Goal: Task Accomplishment & Management: Complete application form

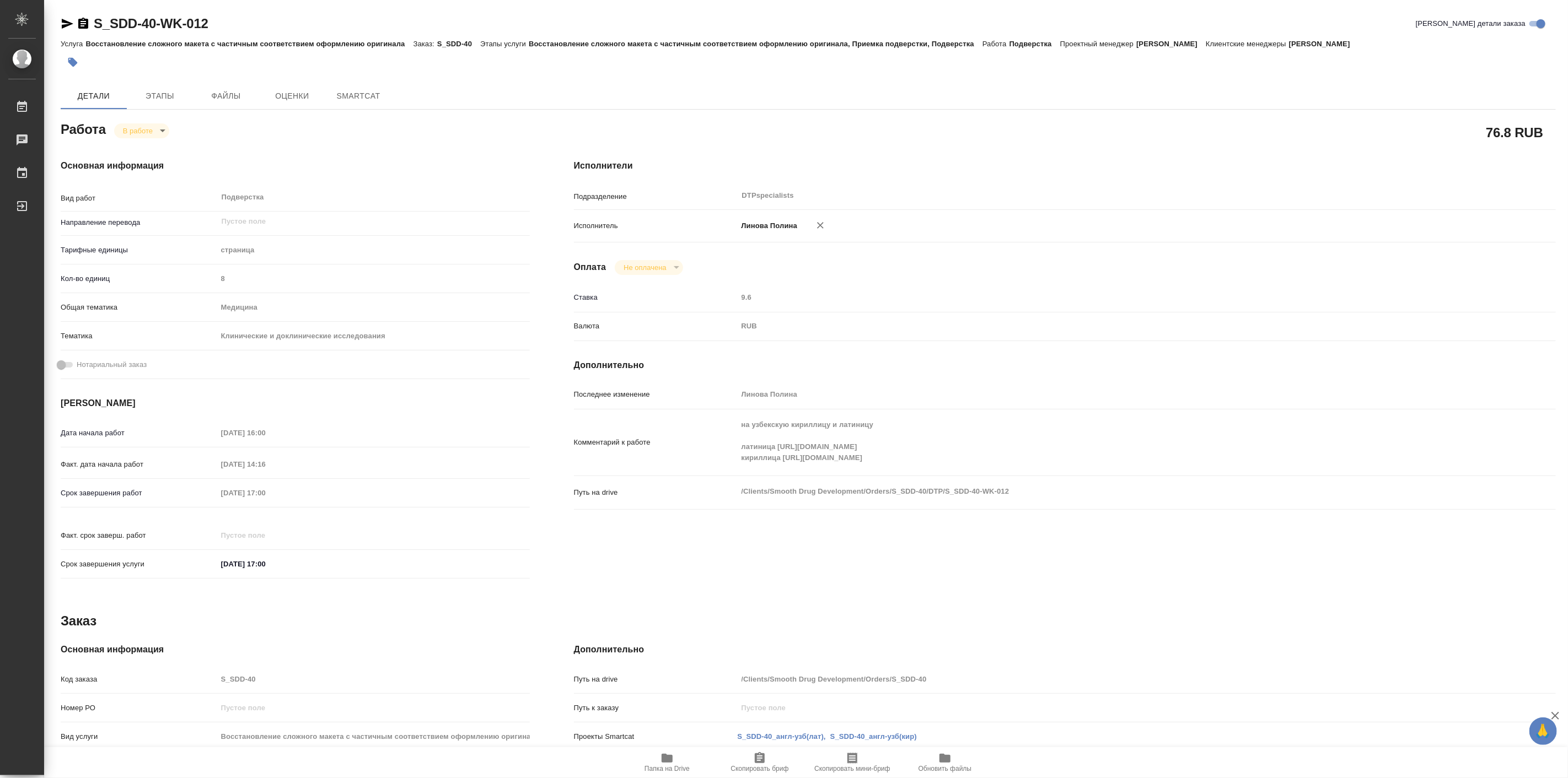
type input "inProgress"
type textarea "Подверстка"
type textarea "x"
type input "5a8b1489cc6b4906c91bfdb2"
type input "8"
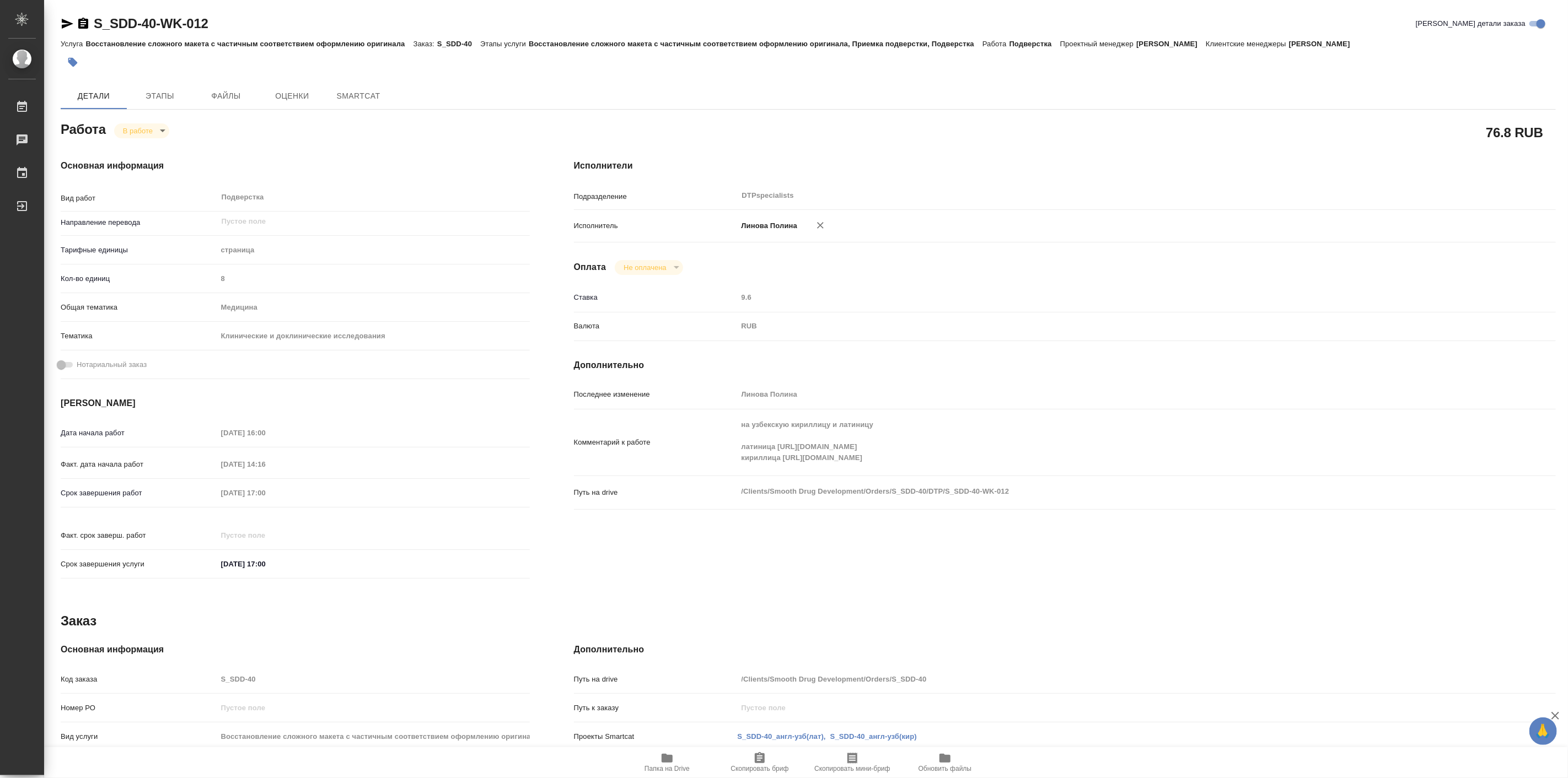
type input "med"
type input "5a8b8b956a9677013d343d9e"
type input "[DATE] 16:00"
type input "[DATE] 14:16"
type input "[DATE] 17:00"
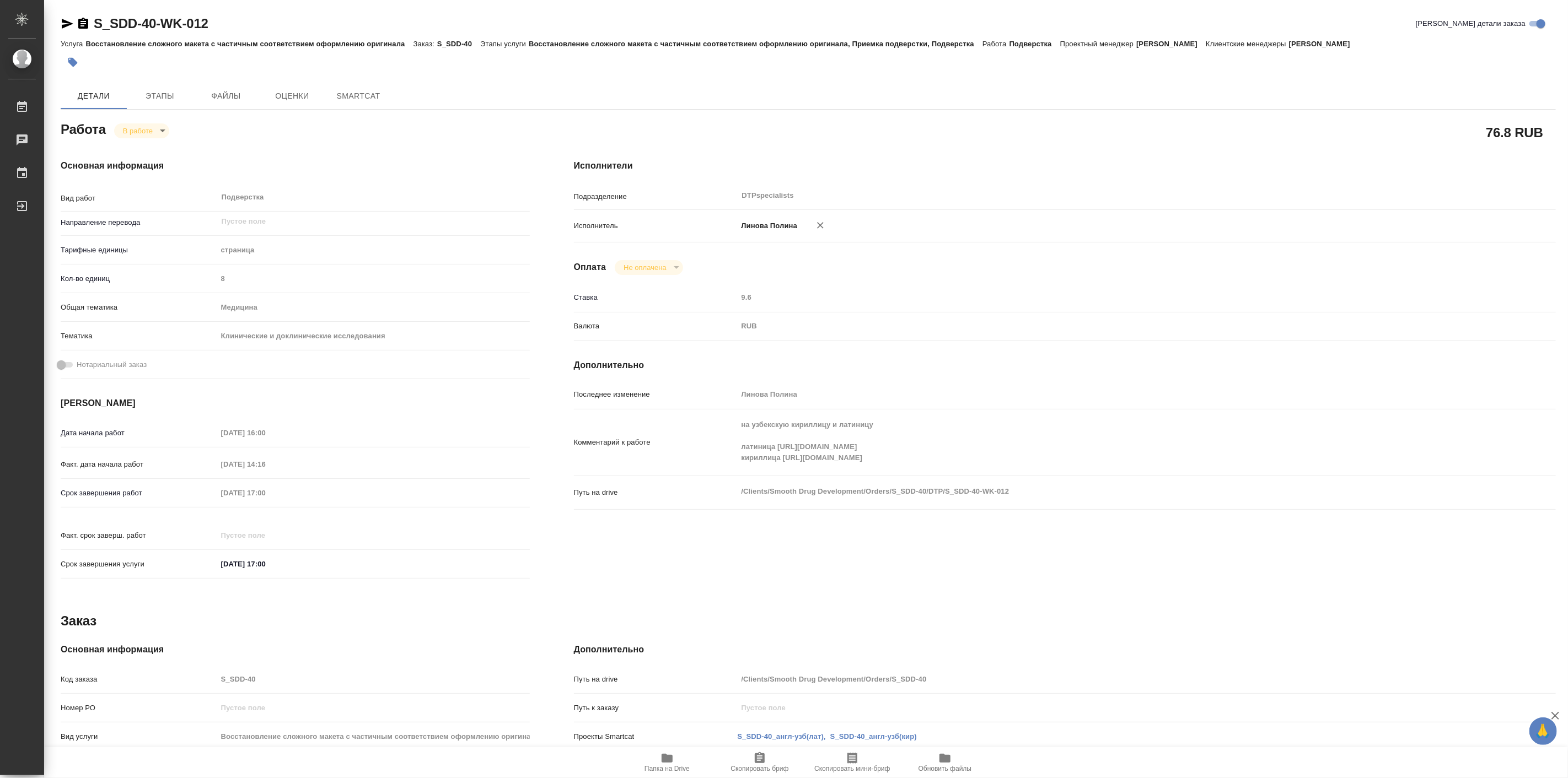
type input "[DATE] 17:00"
type input "DTPspecialists"
type input "notPayed"
type input "Линова Полина"
type textarea "на узбекскую кириллицу и латиницу латиница [URL][DOMAIN_NAME] кириллица [URL][D…"
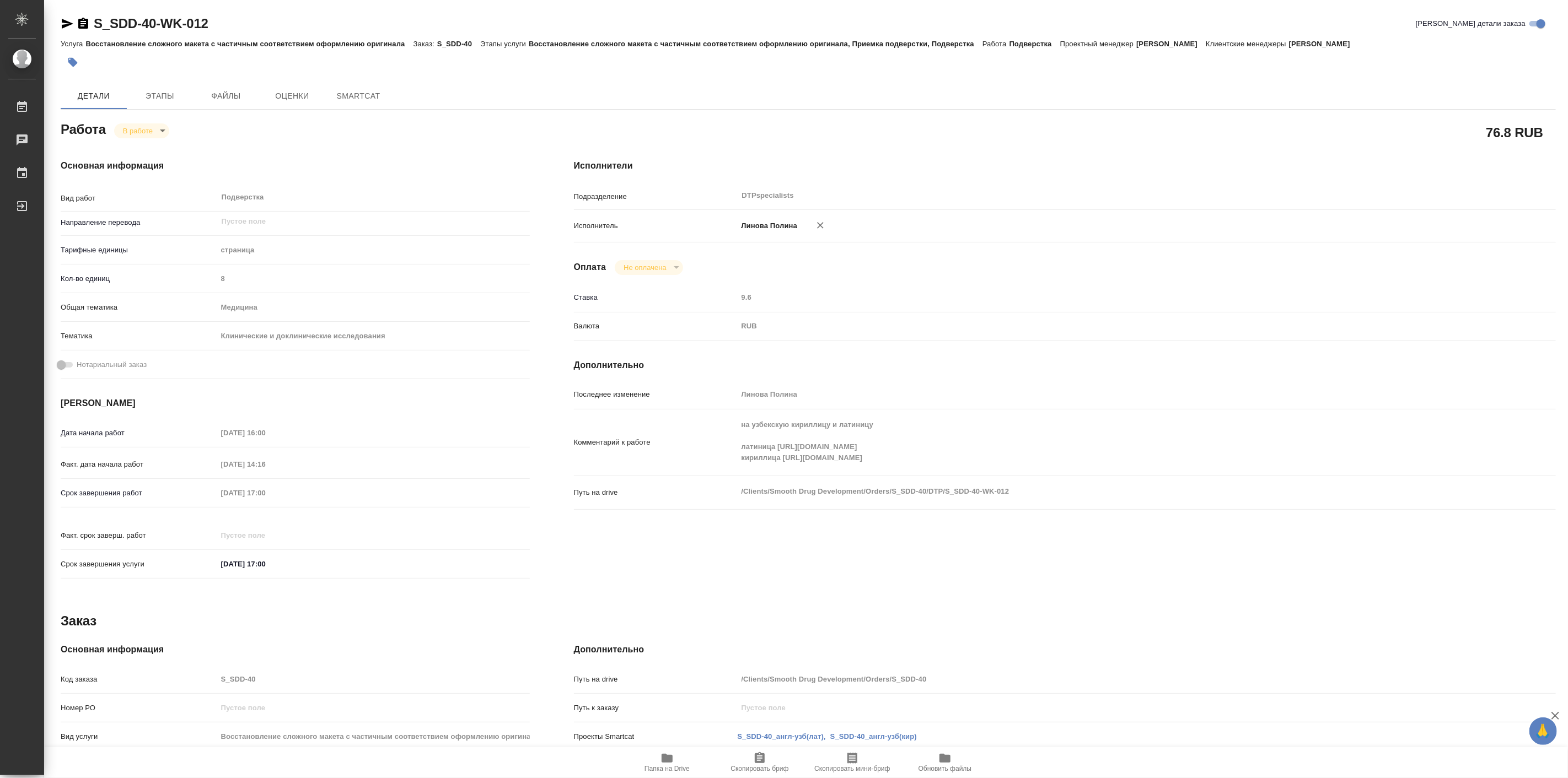
type textarea "x"
type textarea "/Clients/Smooth Drug Development/Orders/S_SDD-40/DTP/S_SDD-40-WK-012"
type textarea "x"
type input "S_SDD-40"
type input "Восстановление сложного макета с частичным соответствием оформлению оригинала"
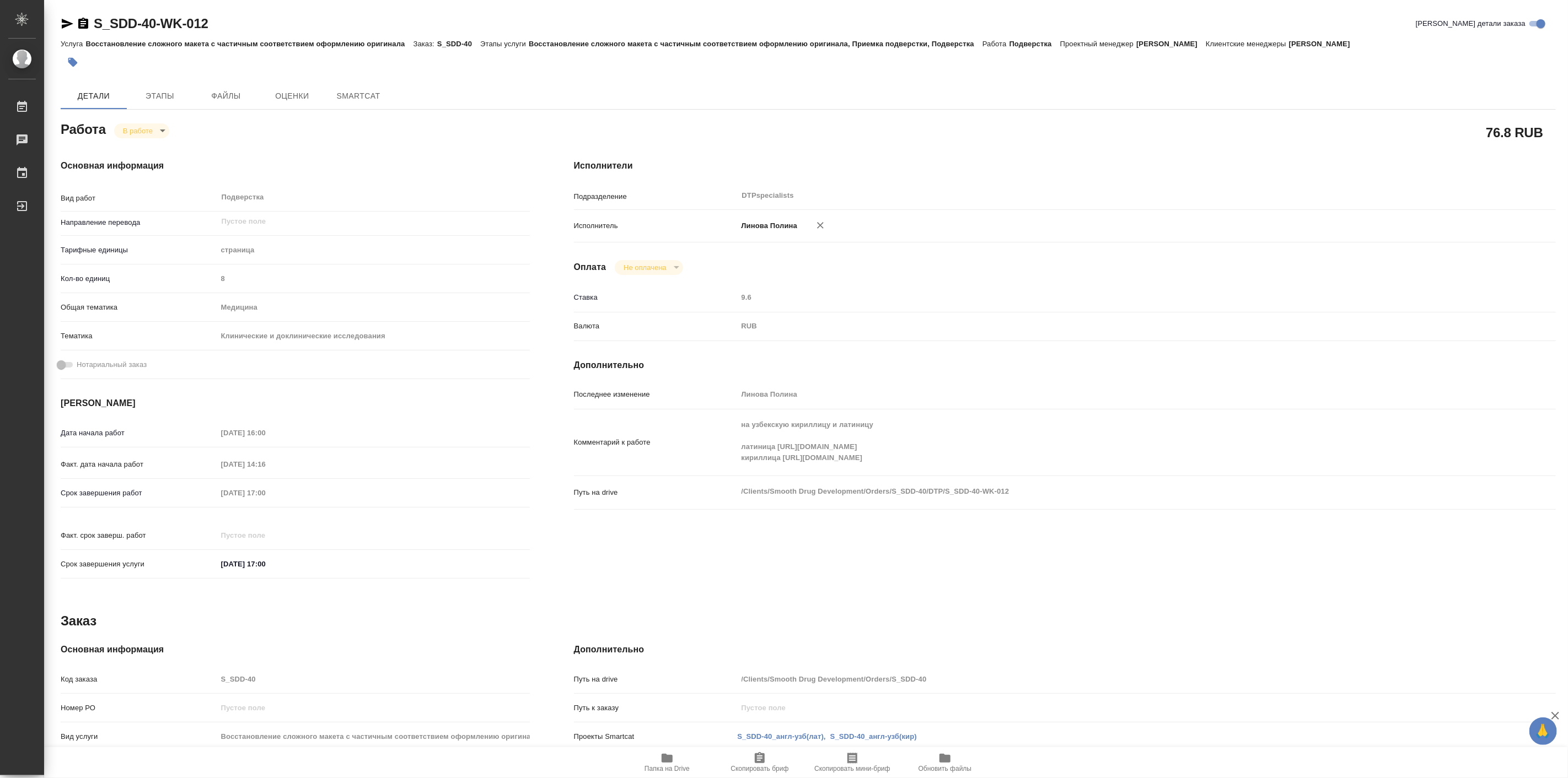
type input "Восстановление сложного макета с частичным соответствием оформлению оригинала, …"
type input "[PERSON_NAME]"
type input "/Clients/Smooth Drug Development/Orders/S_SDD-40"
type textarea "x"
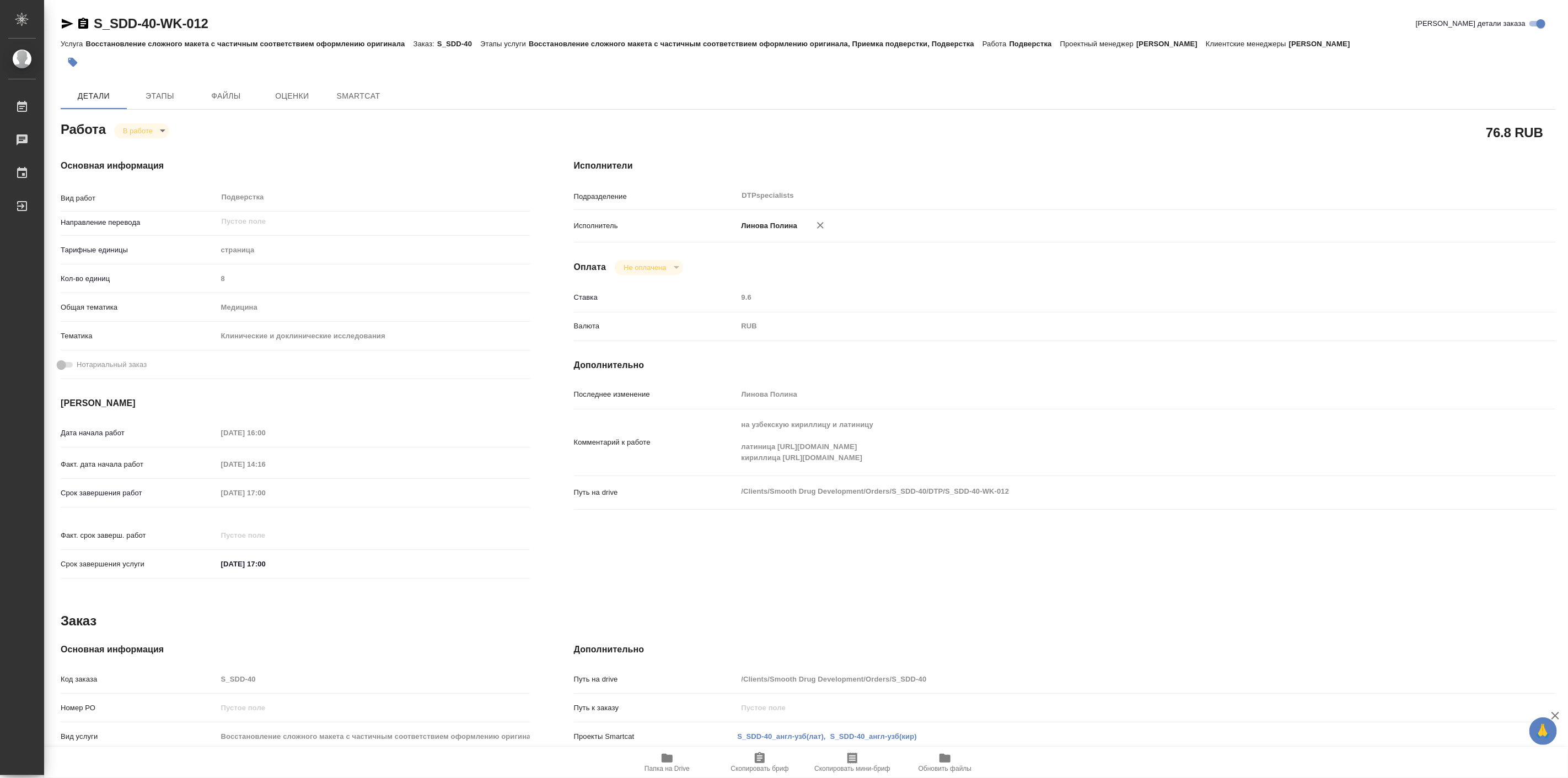
type textarea "с английского на узбекскую кириллицу и латиницу (2 варианта файлов на выходе)"
type textarea "x"
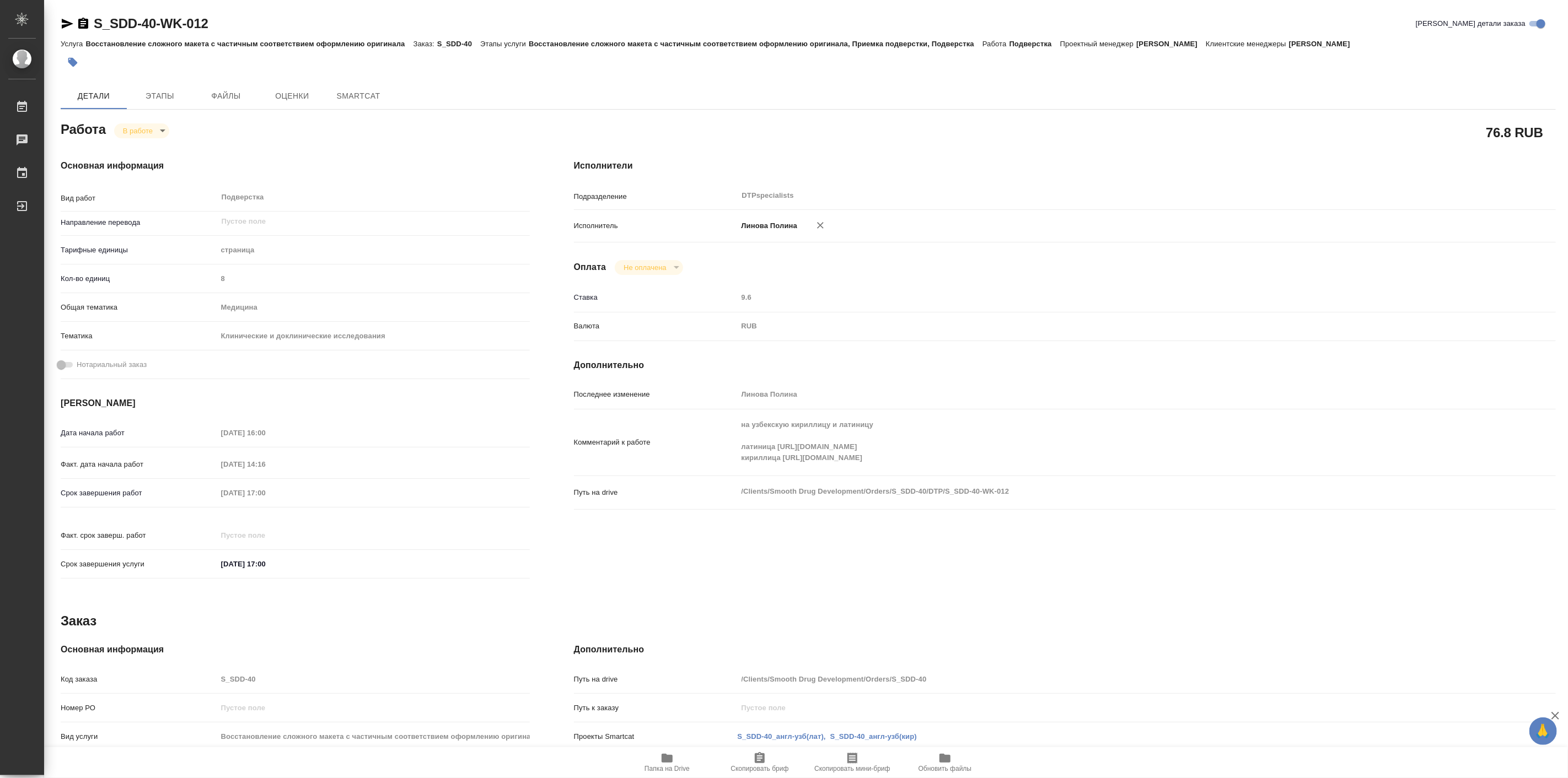
type textarea "x"
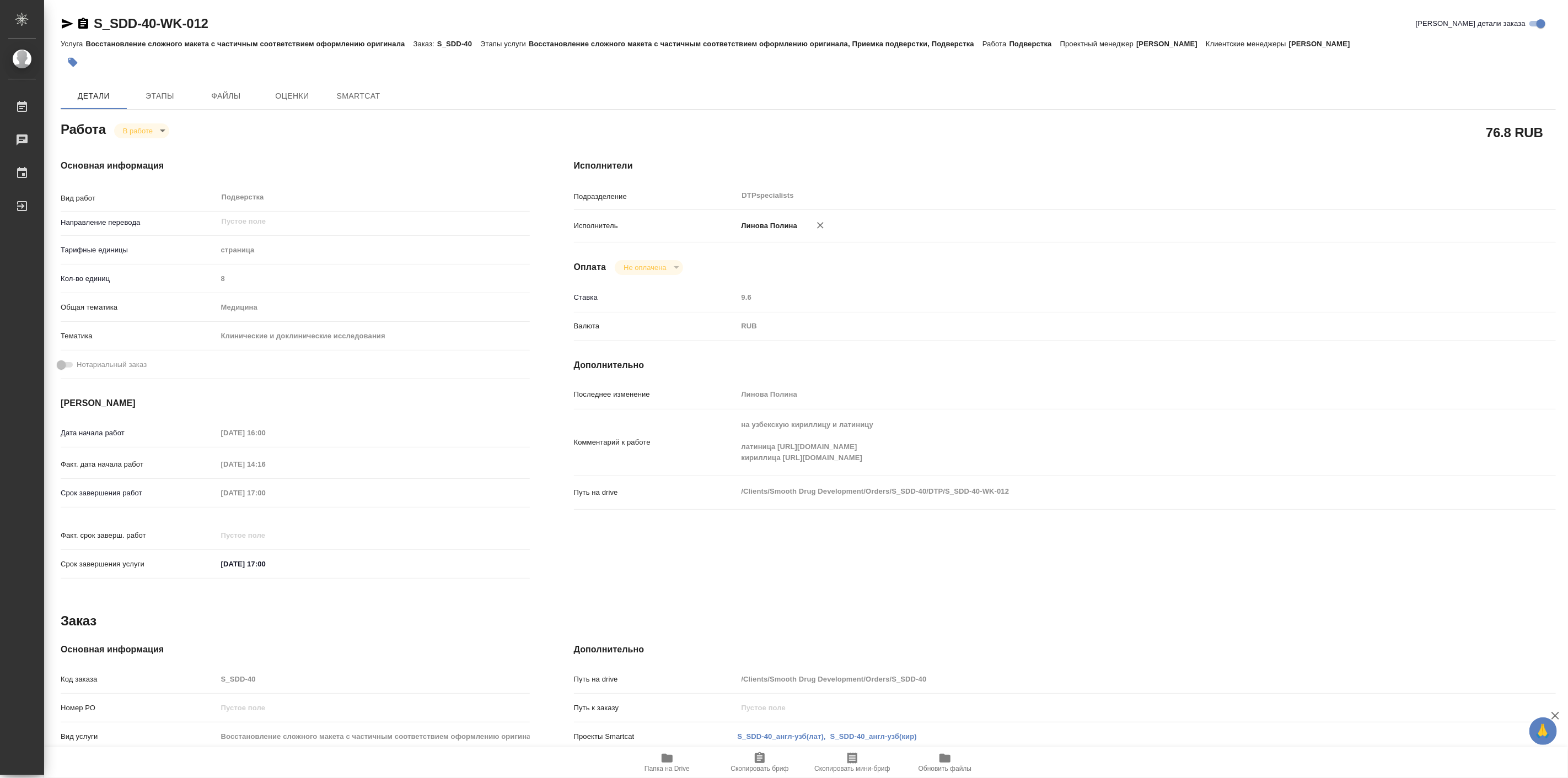
type textarea "x"
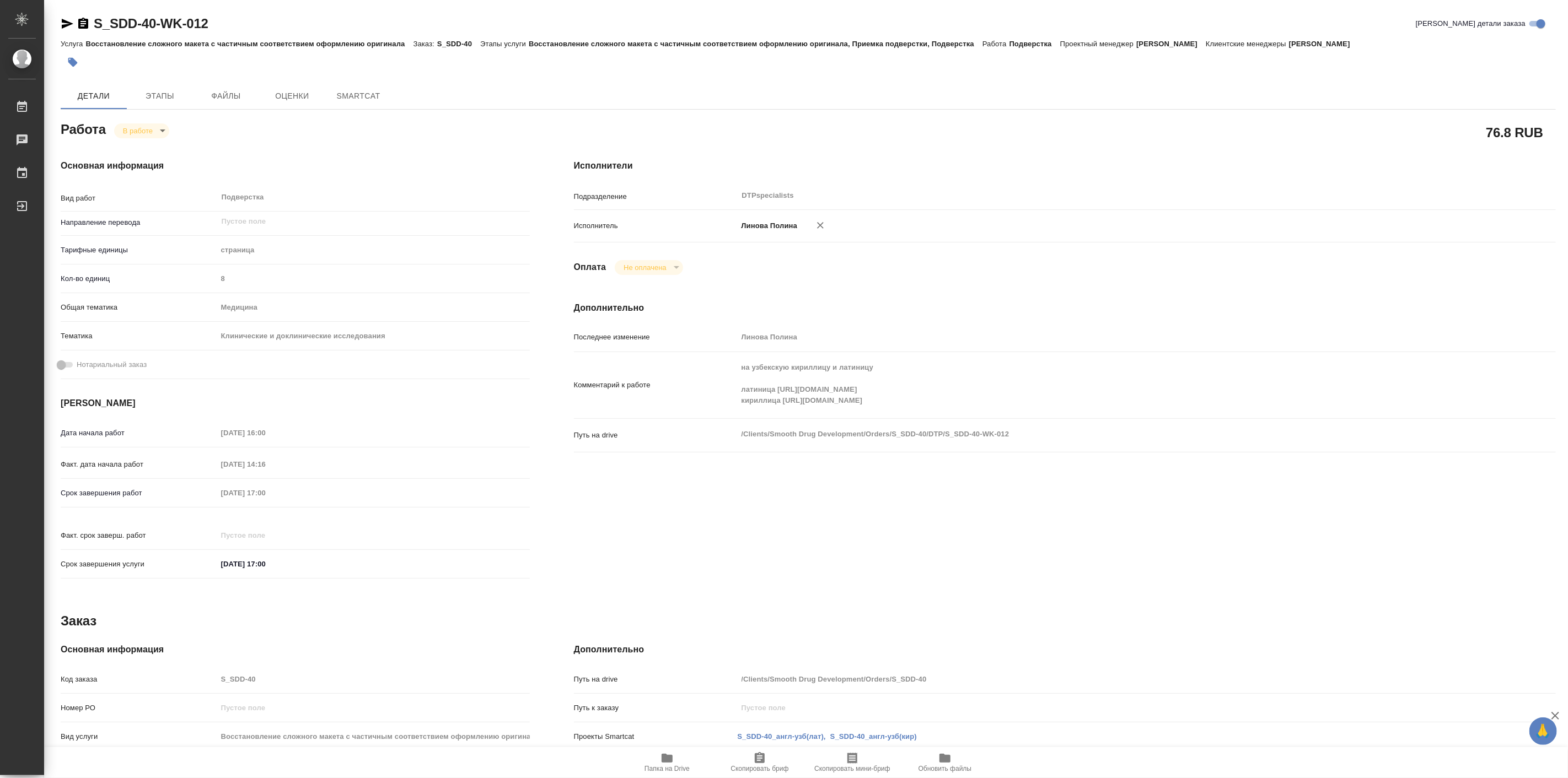
type textarea "x"
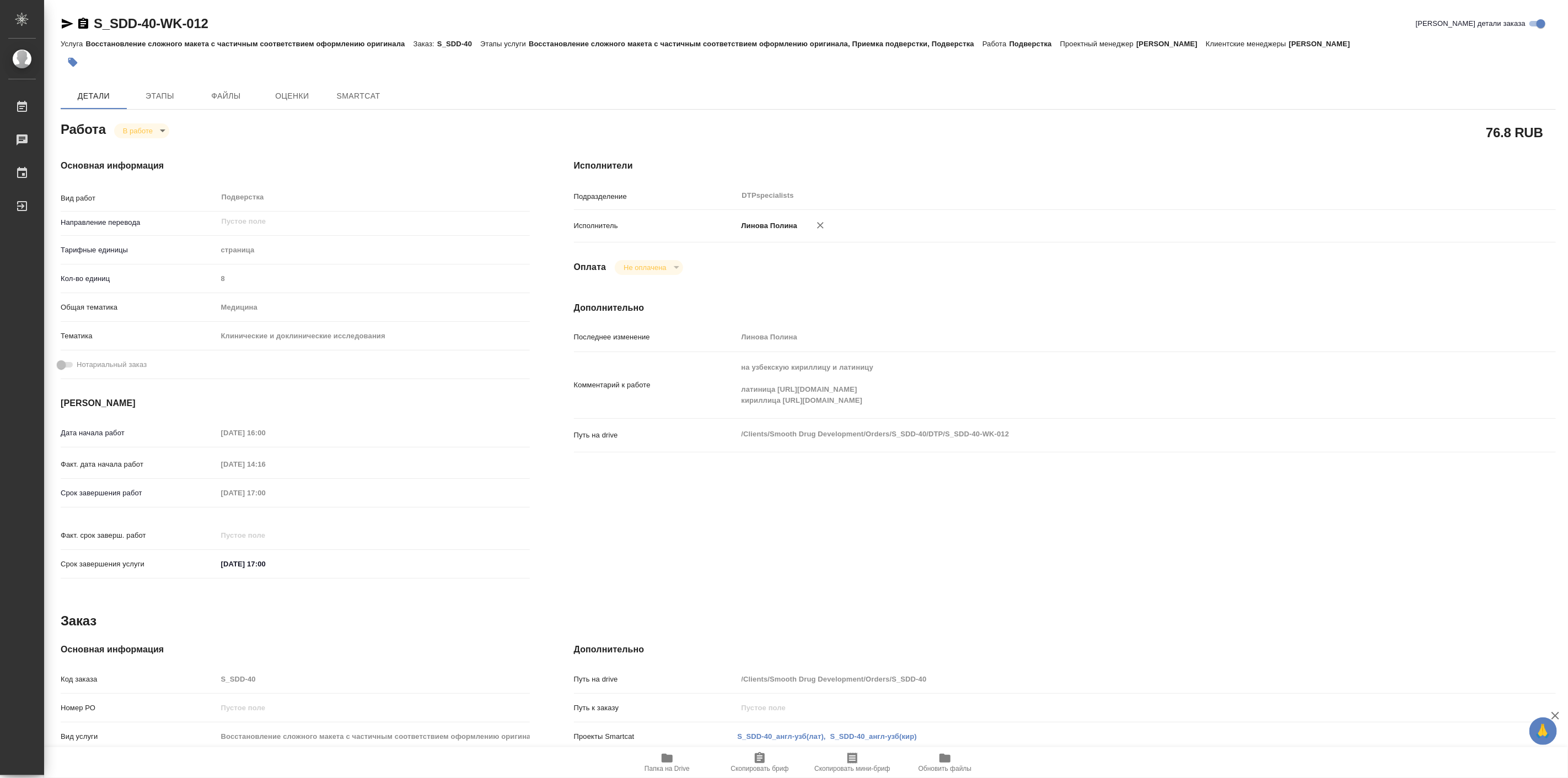
type textarea "x"
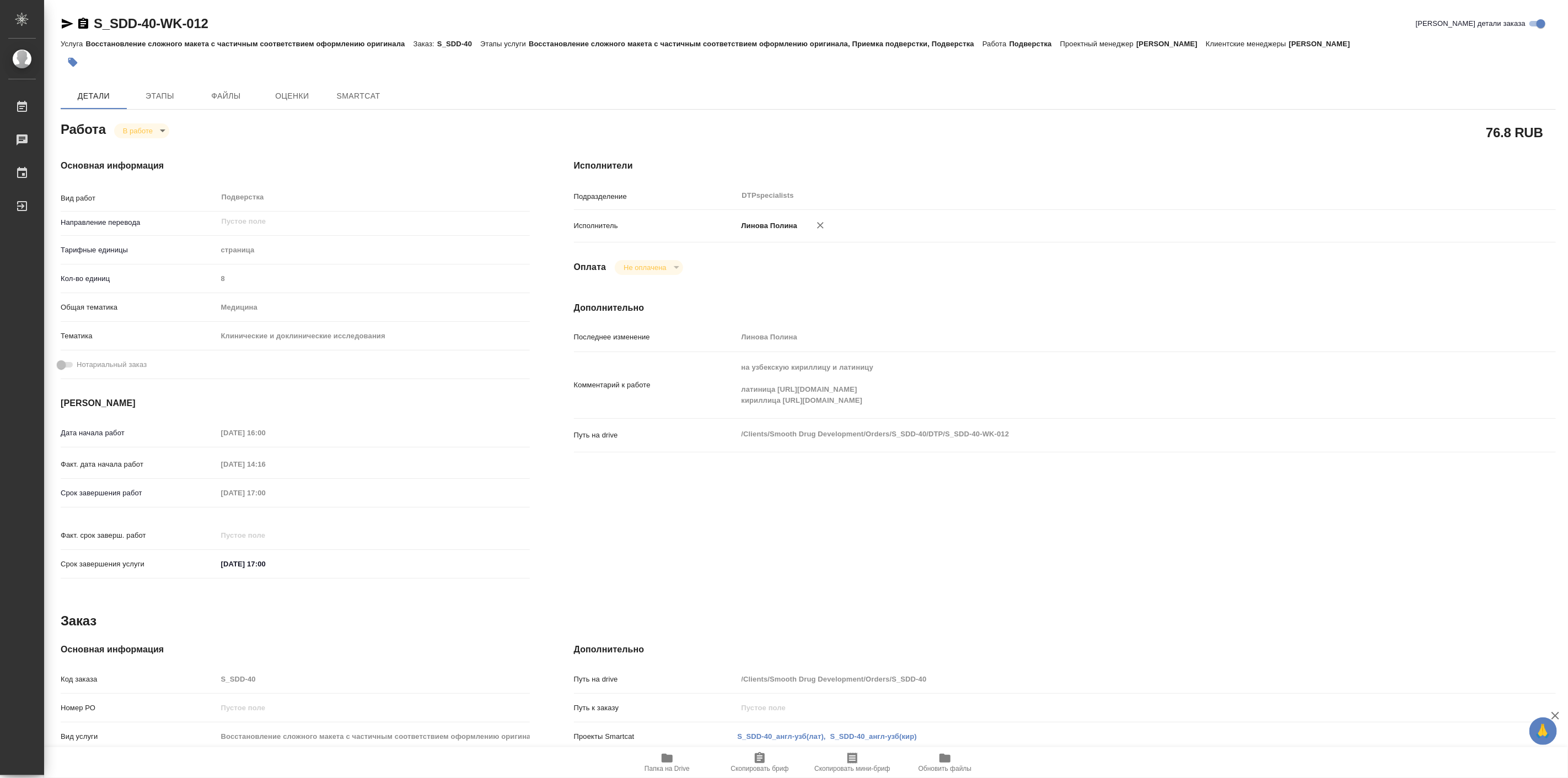
type textarea "x"
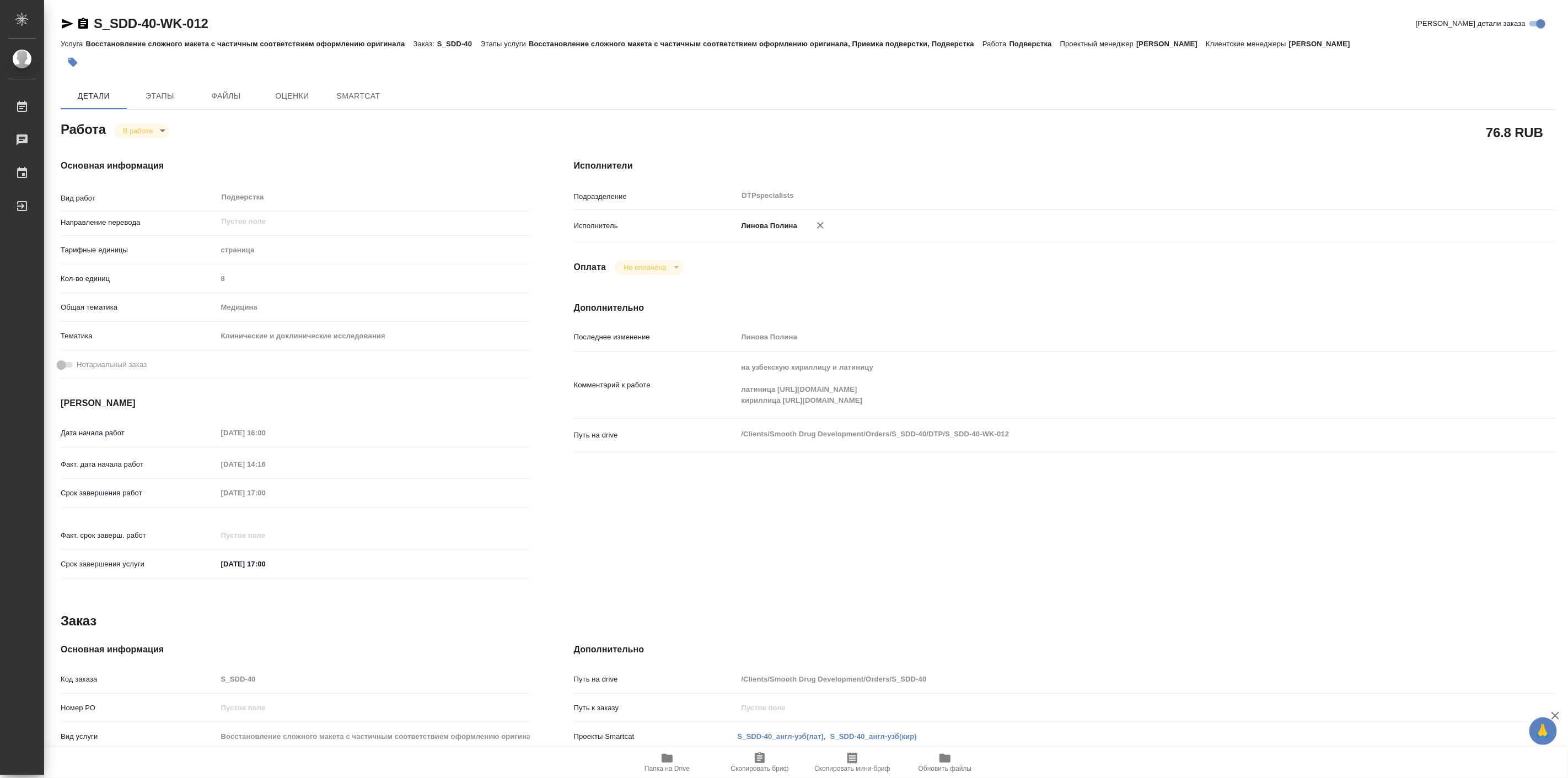
type textarea "x"
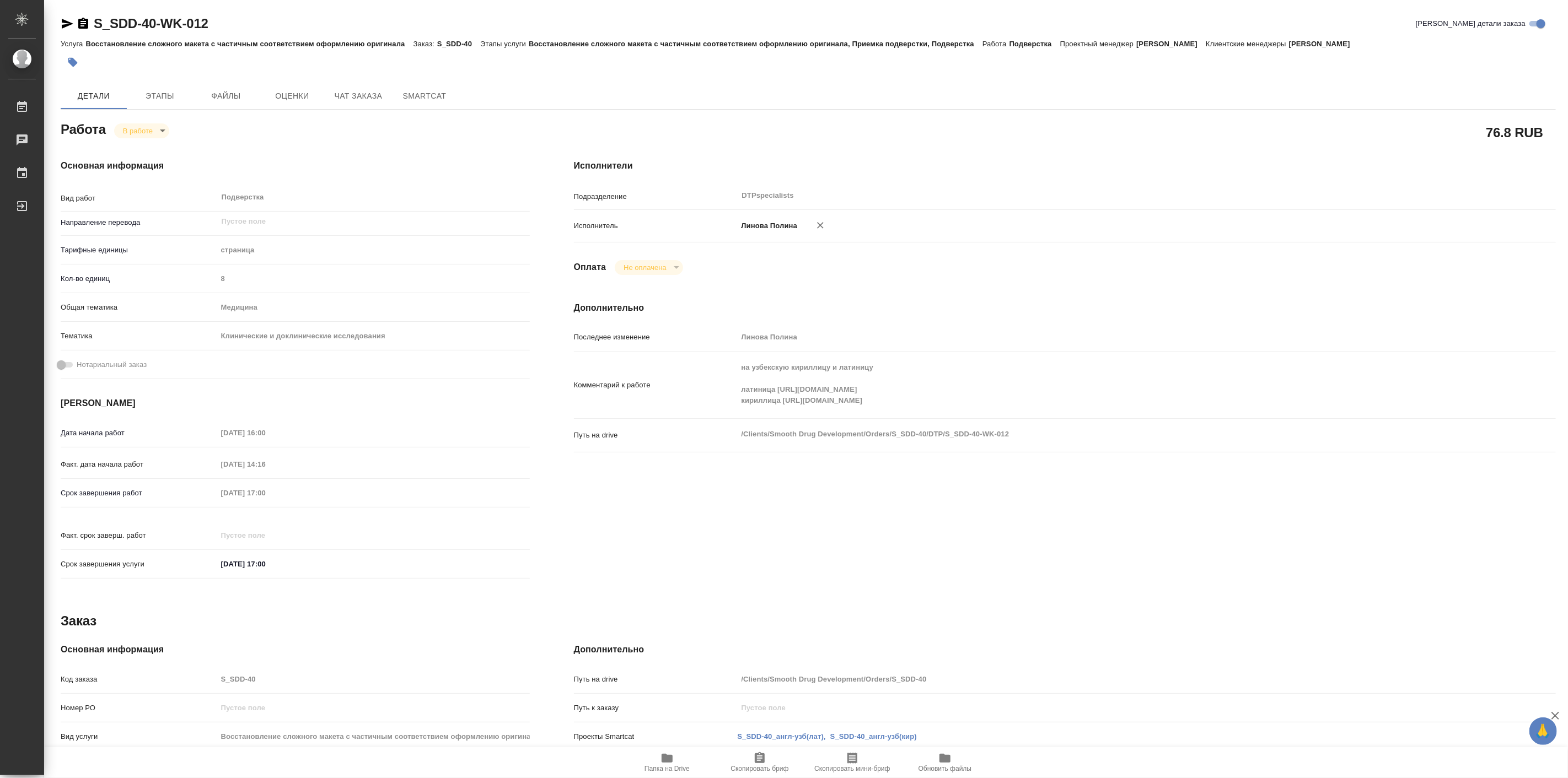
type textarea "x"
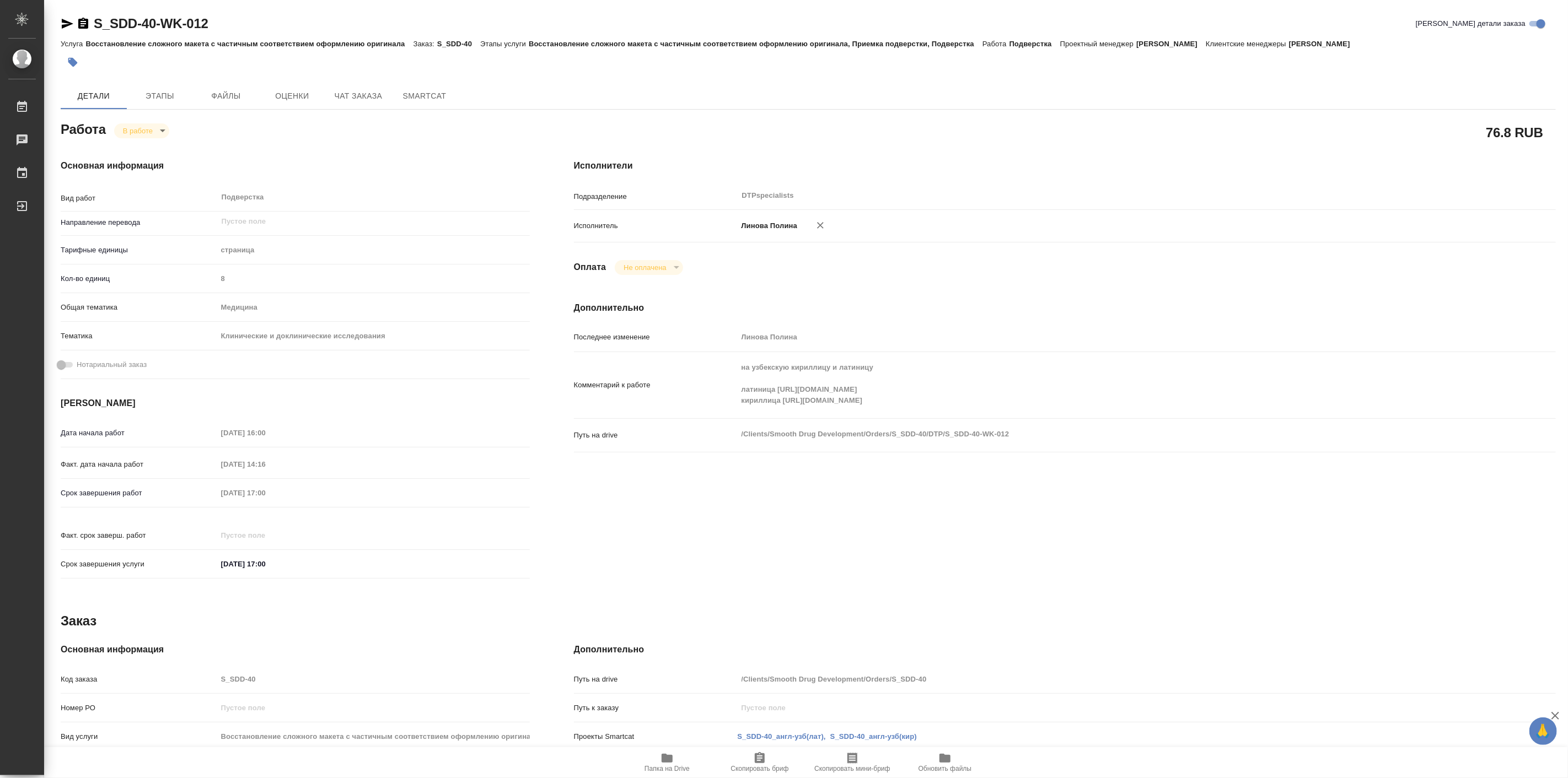
type textarea "x"
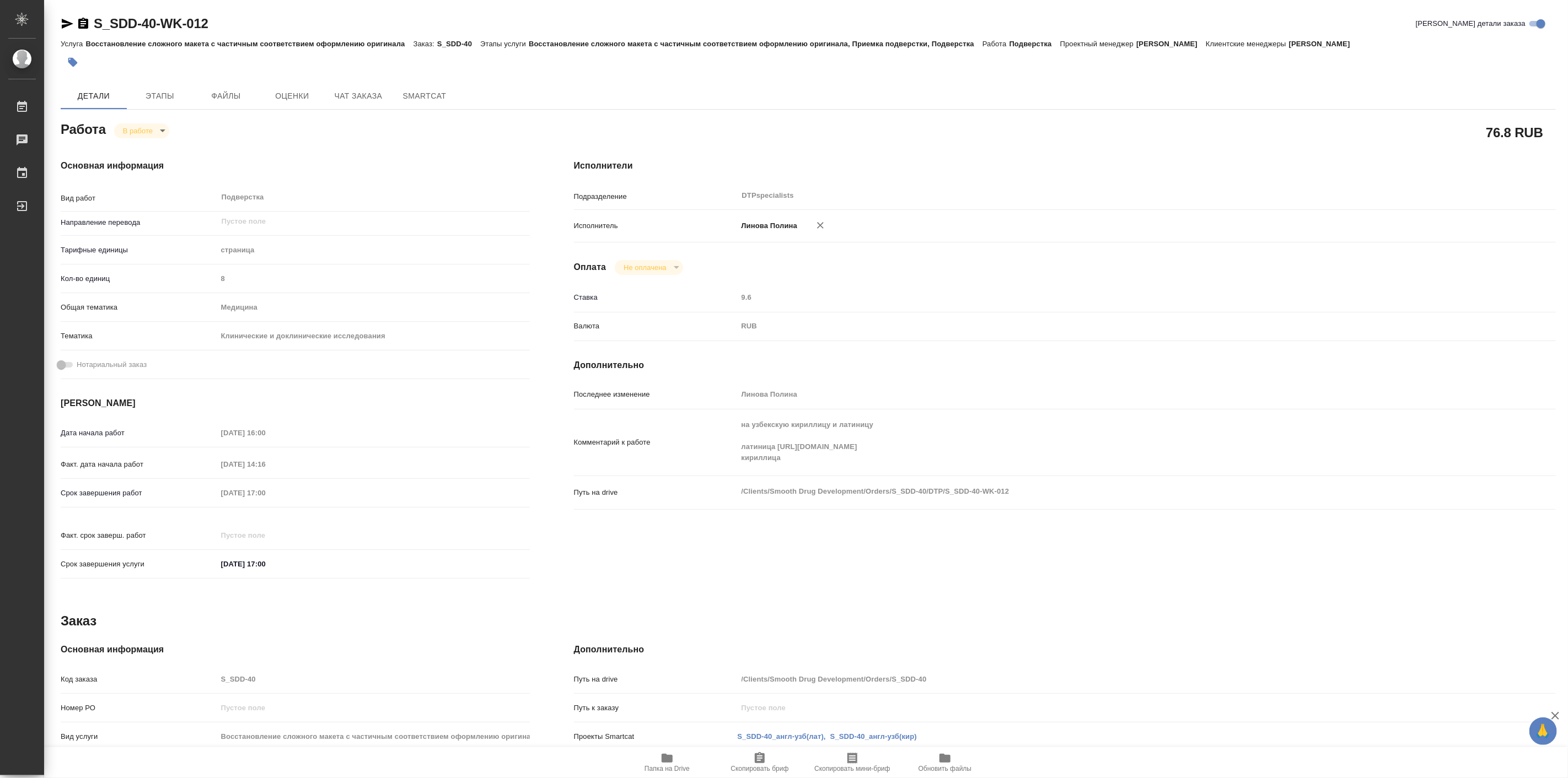
click at [159, 127] on body "🙏 .cls-1 fill:#fff; AWATERA Linova Polina Работы 0 Чаты График Выйти S_SDD-40-W…" at bounding box center [784, 389] width 1568 height 778
click at [147, 151] on button "Выполнен" at bounding box center [142, 149] width 40 height 12
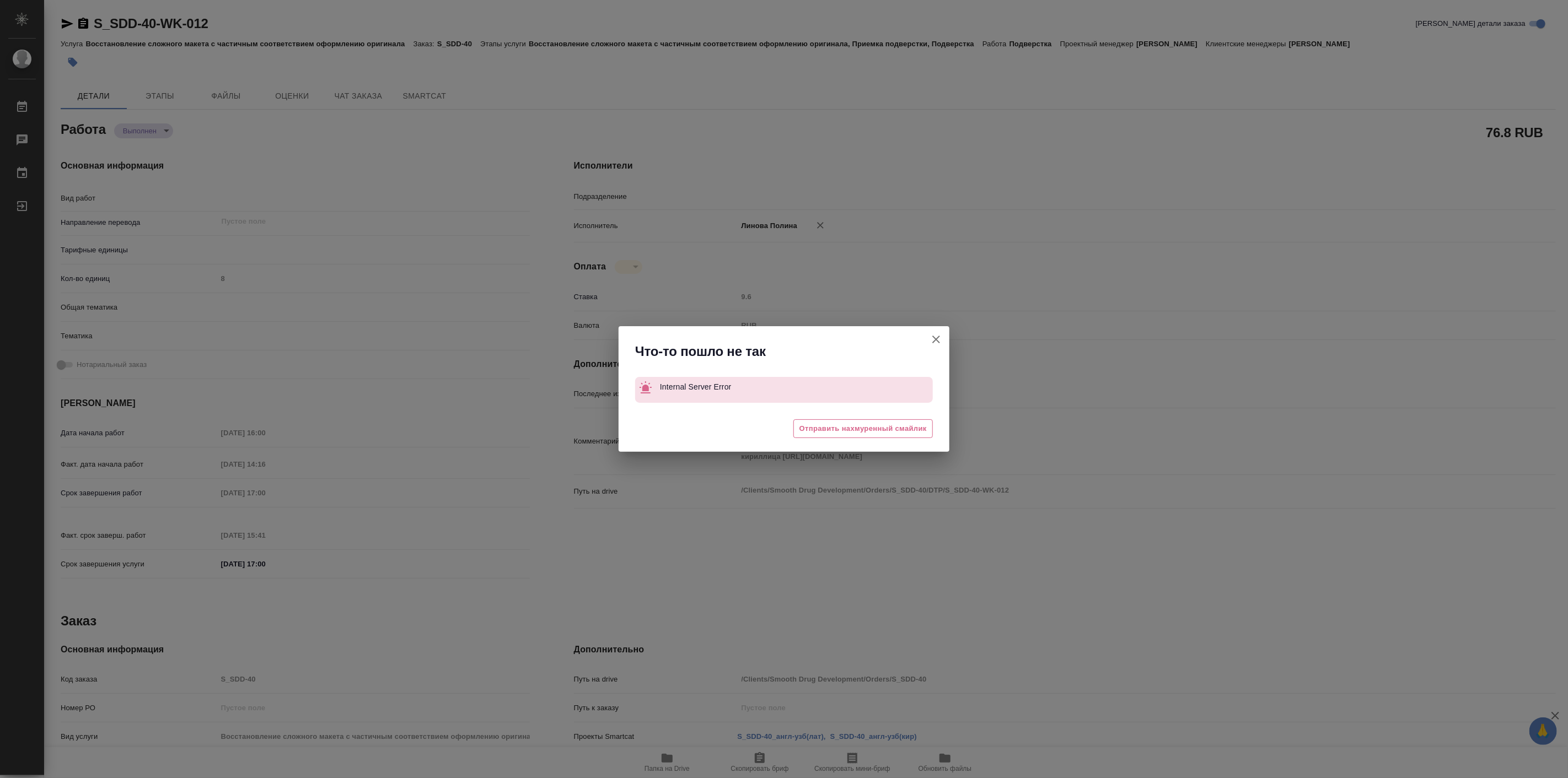
type textarea "x"
type textarea "Подверстка"
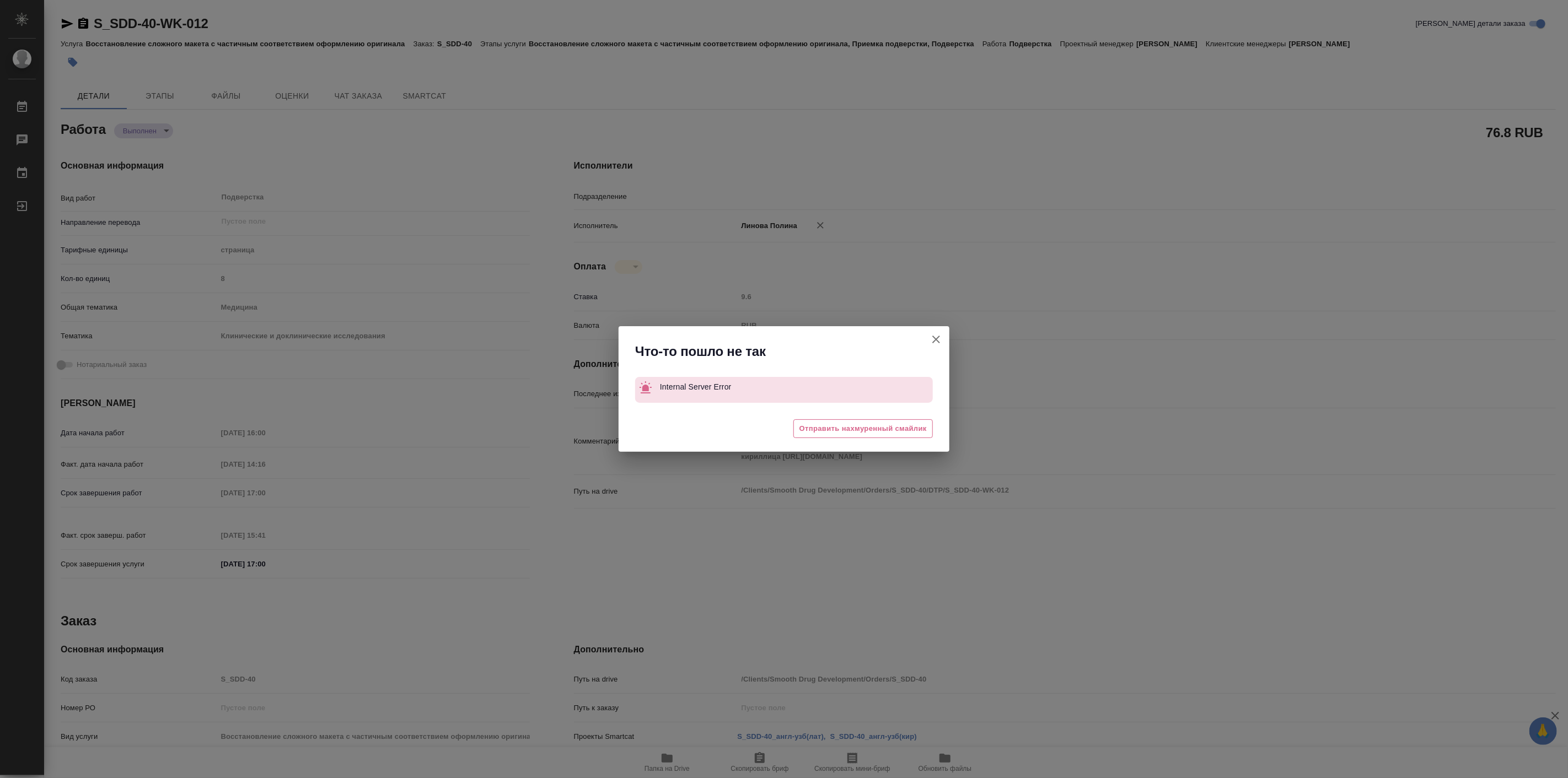
type textarea "x"
type input "DTPspecialists"
type textarea "x"
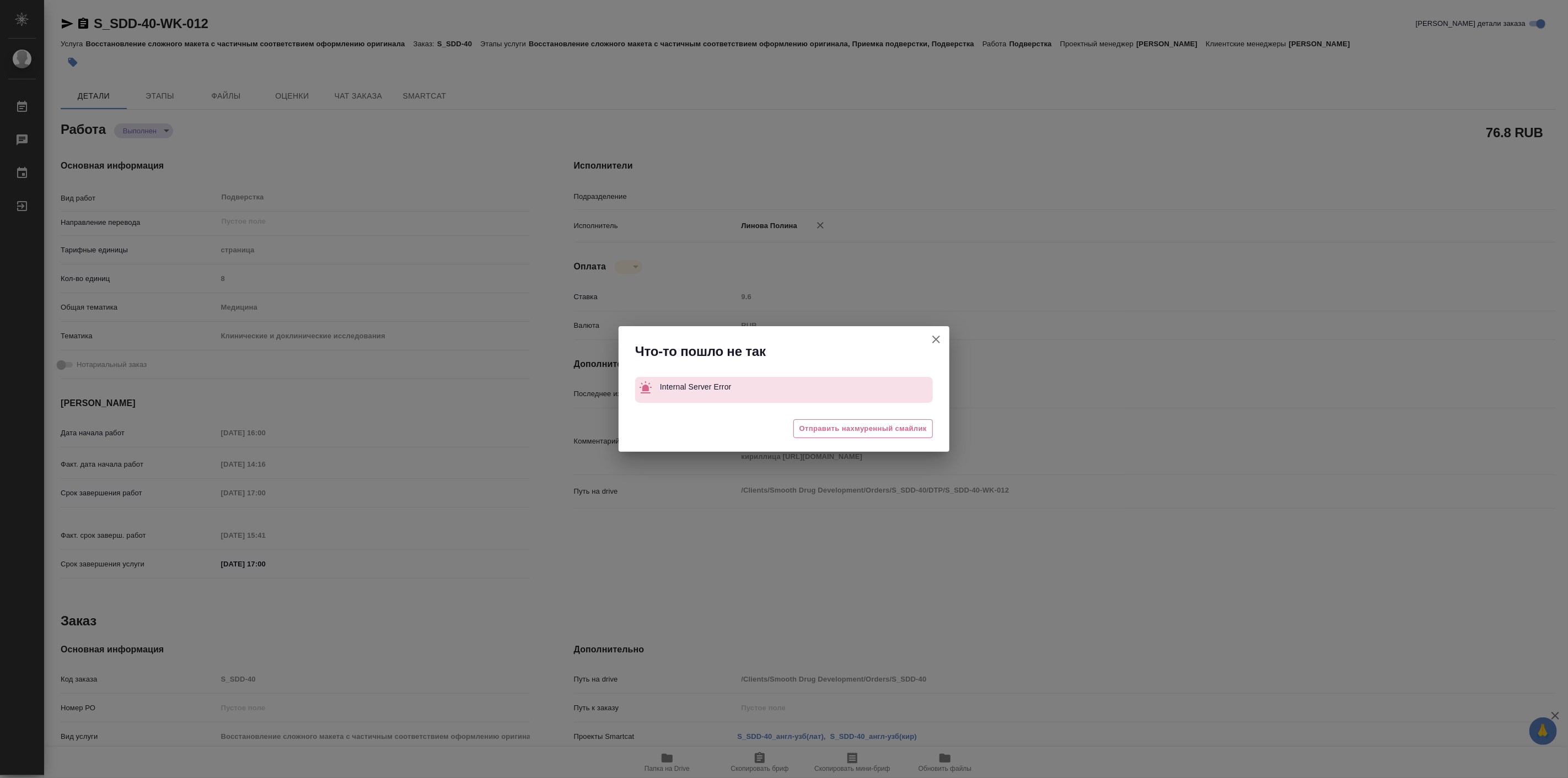
type textarea "x"
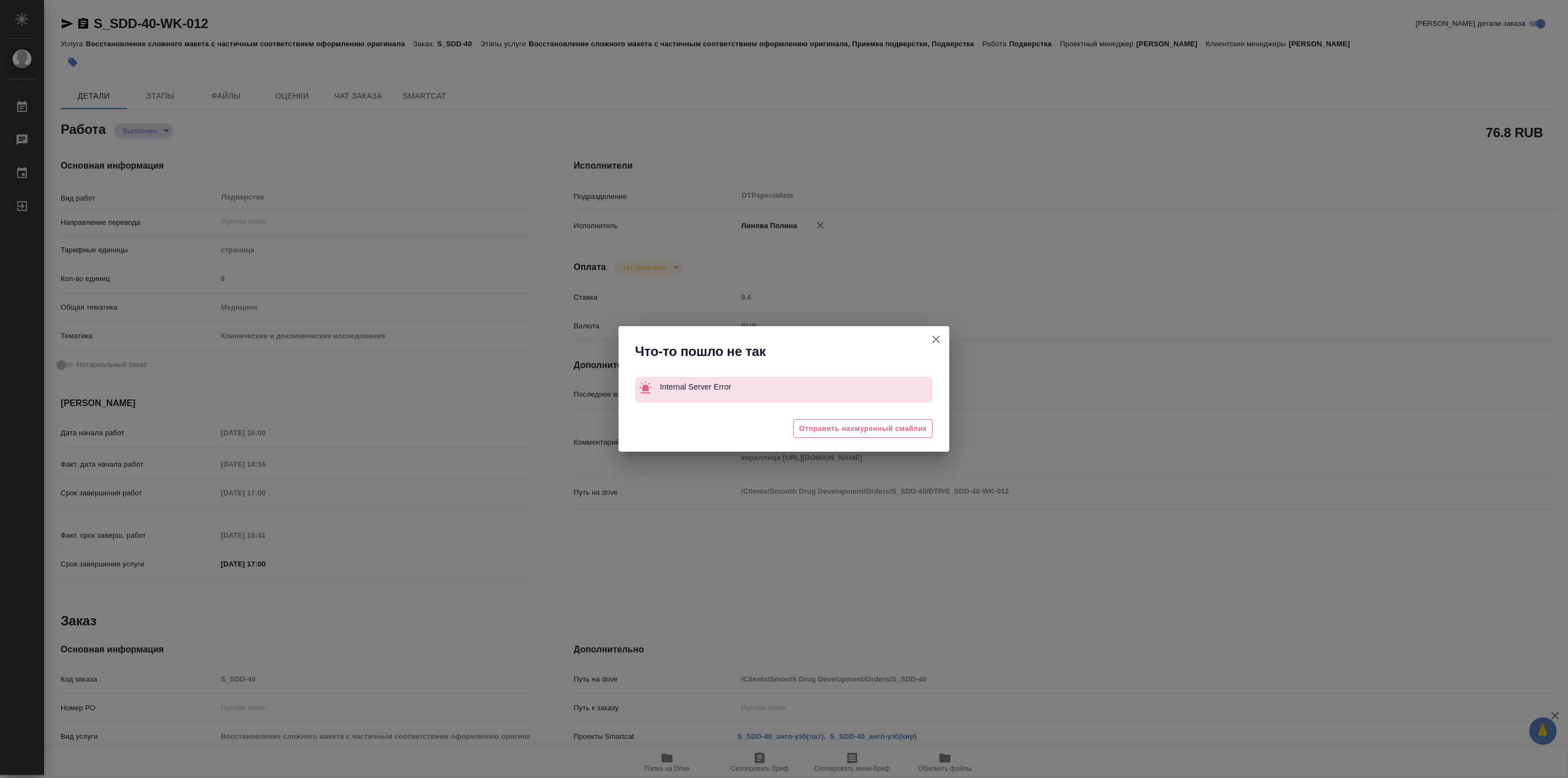
type textarea "x"
click at [940, 337] on icon "button" at bounding box center [936, 339] width 13 height 13
type textarea "x"
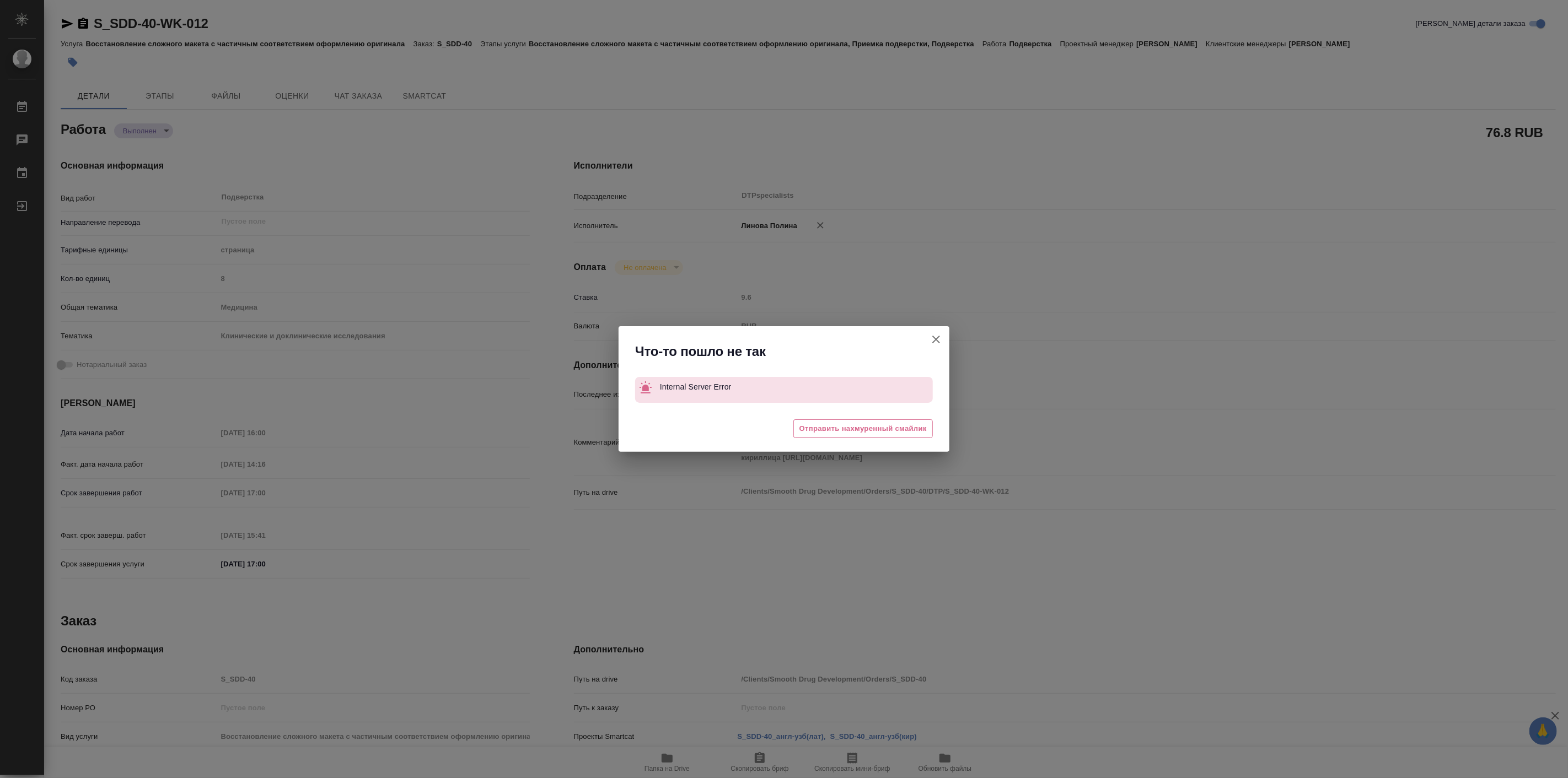
type textarea "x"
